Goal: Contribute content

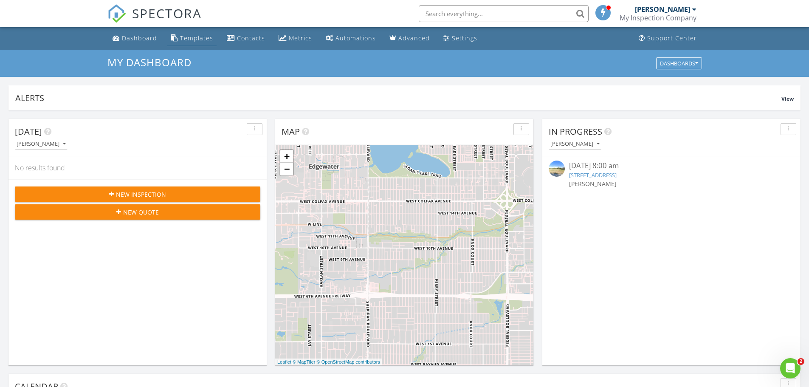
click at [191, 36] on div "Templates" at bounding box center [196, 38] width 33 height 8
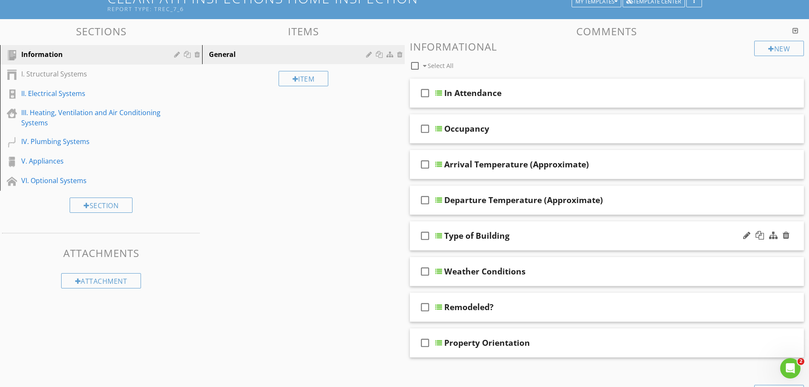
scroll to position [42, 0]
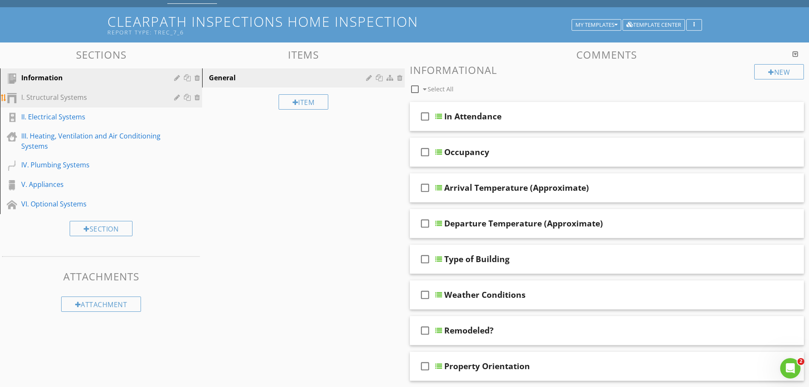
click at [91, 98] on div "I. Structural Systems" at bounding box center [91, 97] width 141 height 10
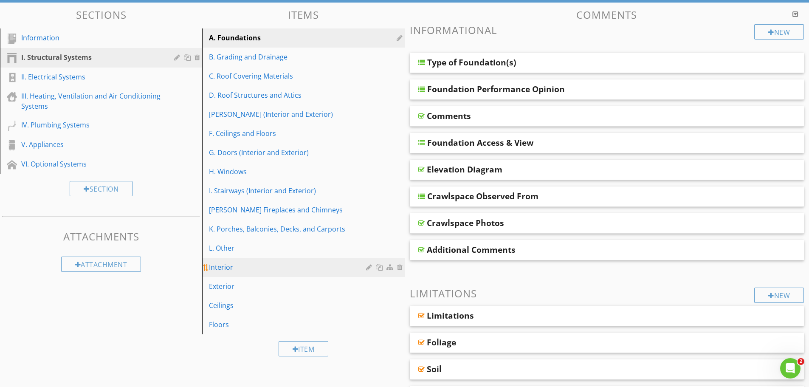
scroll to position [85, 0]
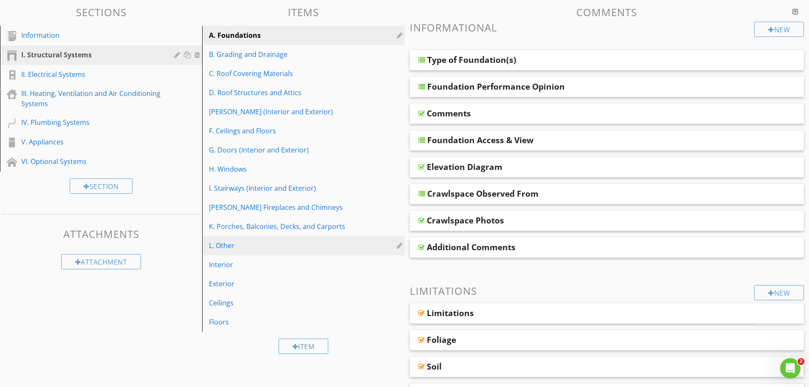
click at [252, 245] on div "L. Other" at bounding box center [288, 245] width 159 height 10
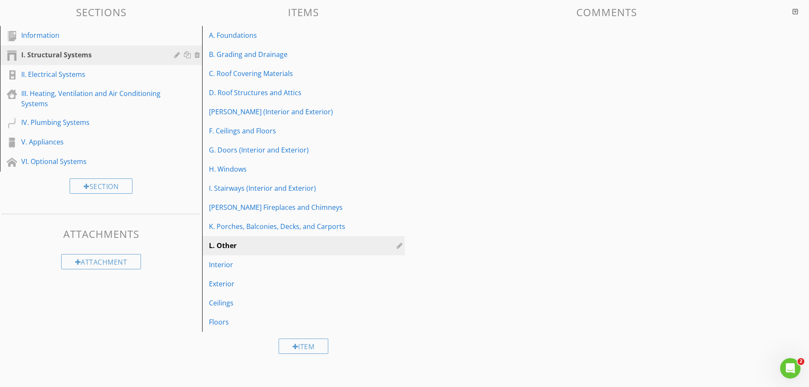
scroll to position [67, 0]
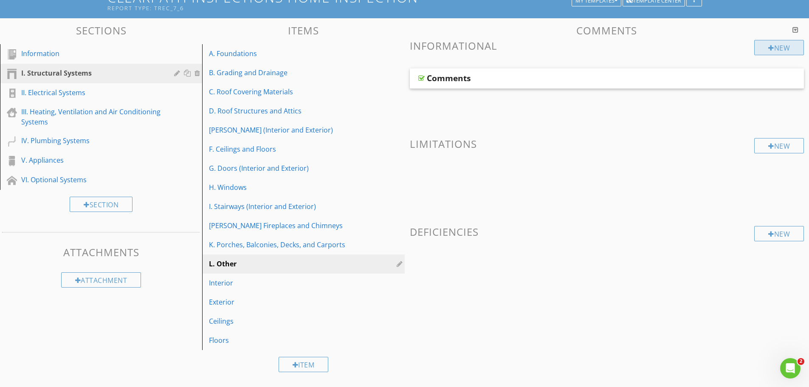
click at [765, 48] on div "New" at bounding box center [779, 47] width 50 height 15
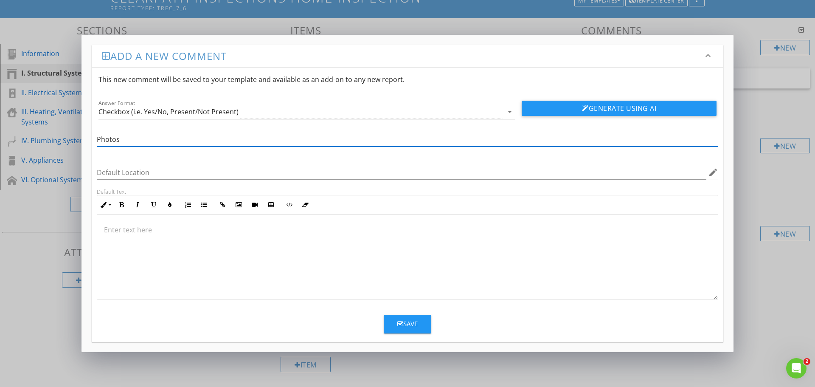
type input "Photos"
click at [398, 326] on icon "button" at bounding box center [400, 324] width 6 height 6
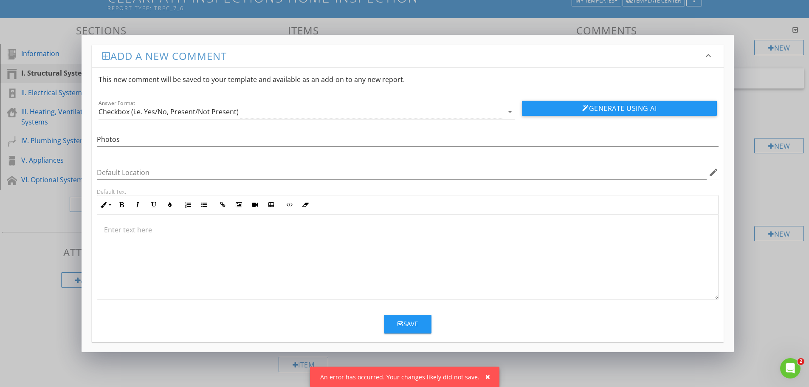
click at [483, 26] on div "Add a new comment keyboard_arrow_down This new comment will be saved to your te…" at bounding box center [404, 193] width 809 height 387
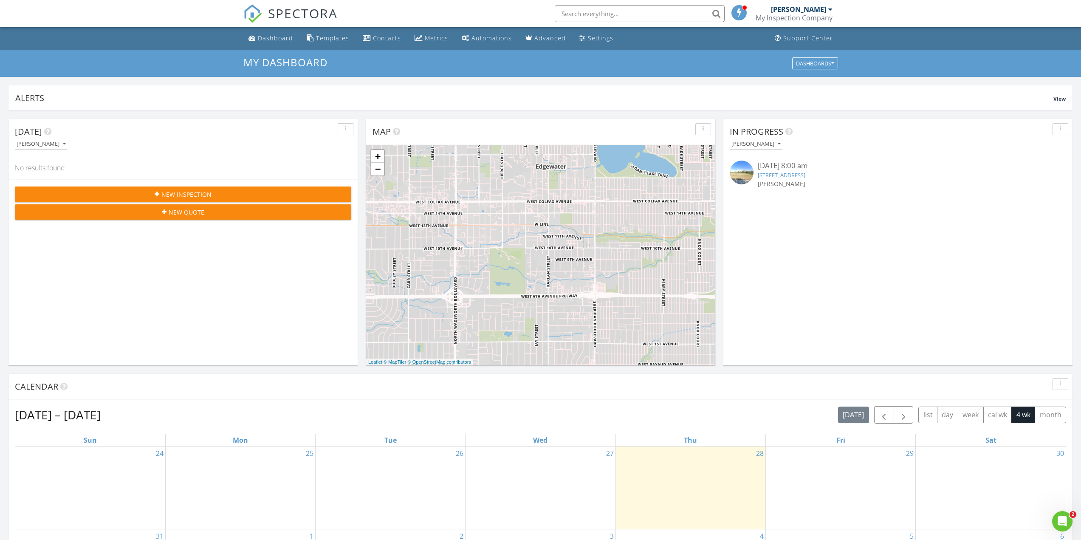
click at [809, 8] on div "[PERSON_NAME]" at bounding box center [798, 9] width 55 height 8
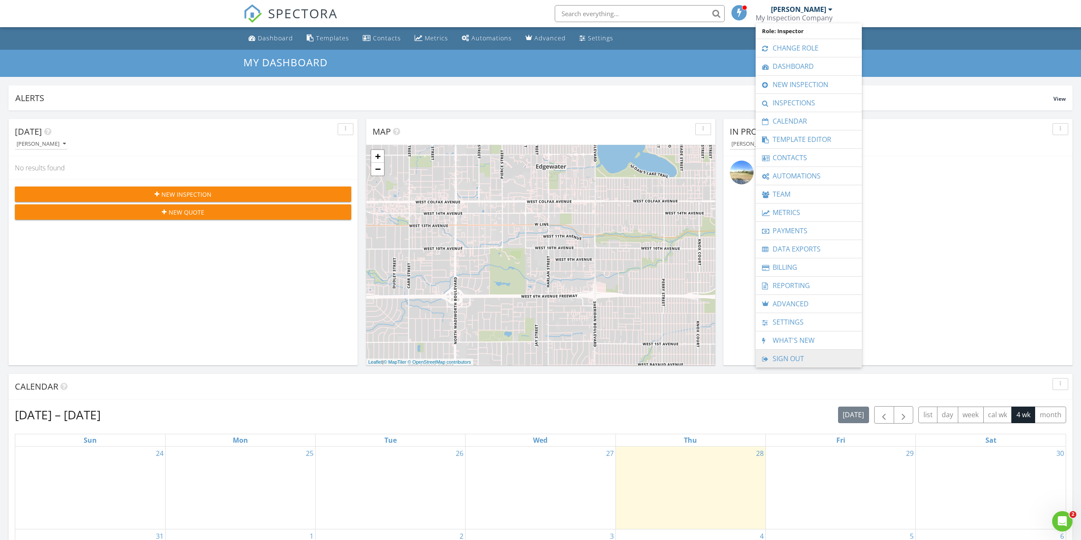
click at [787, 360] on link "Sign Out" at bounding box center [809, 358] width 98 height 18
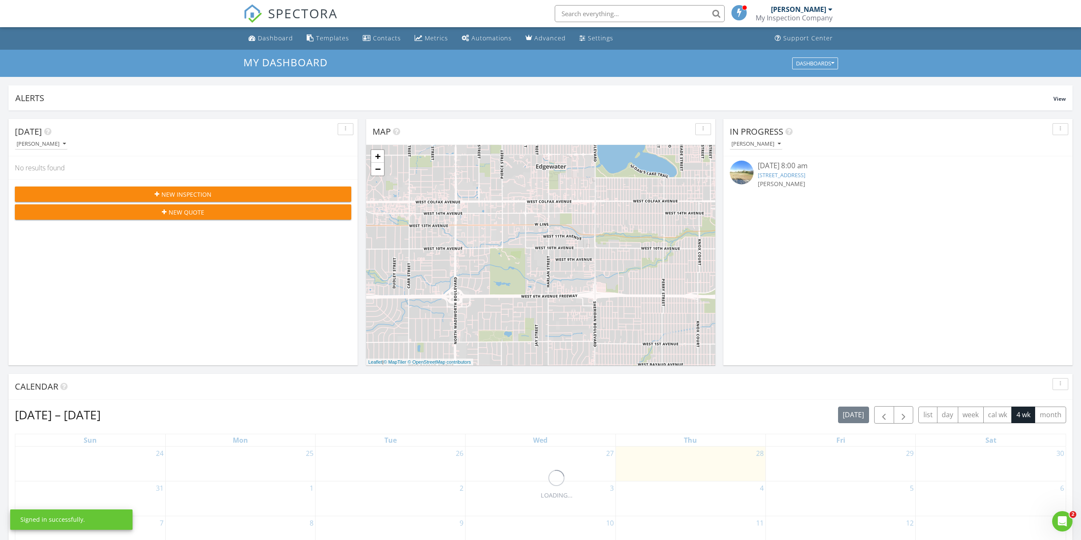
click at [824, 13] on div "[PERSON_NAME]" at bounding box center [798, 9] width 55 height 8
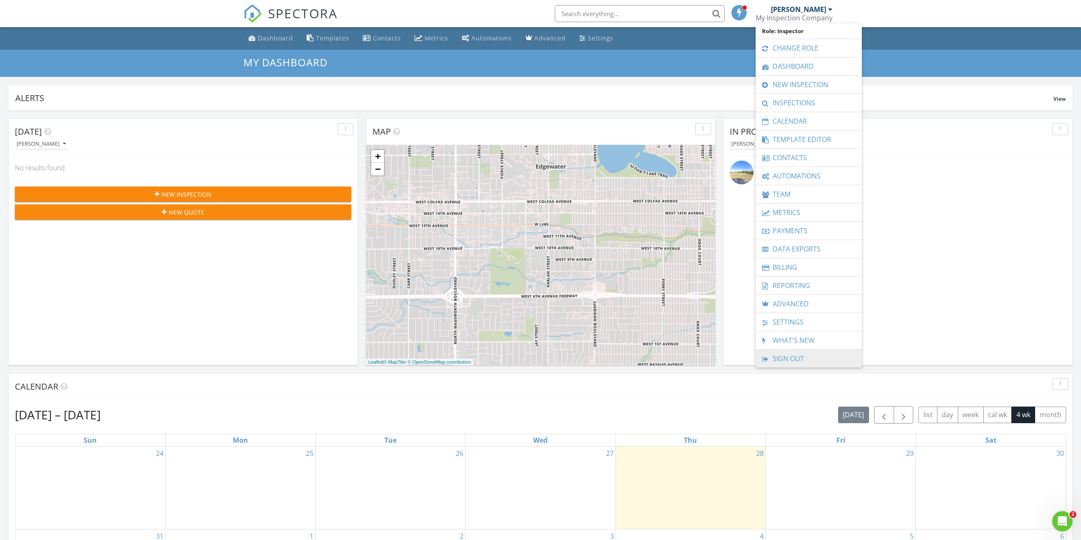
click at [802, 364] on link "Sign Out" at bounding box center [809, 358] width 98 height 18
